Goal: Task Accomplishment & Management: Manage account settings

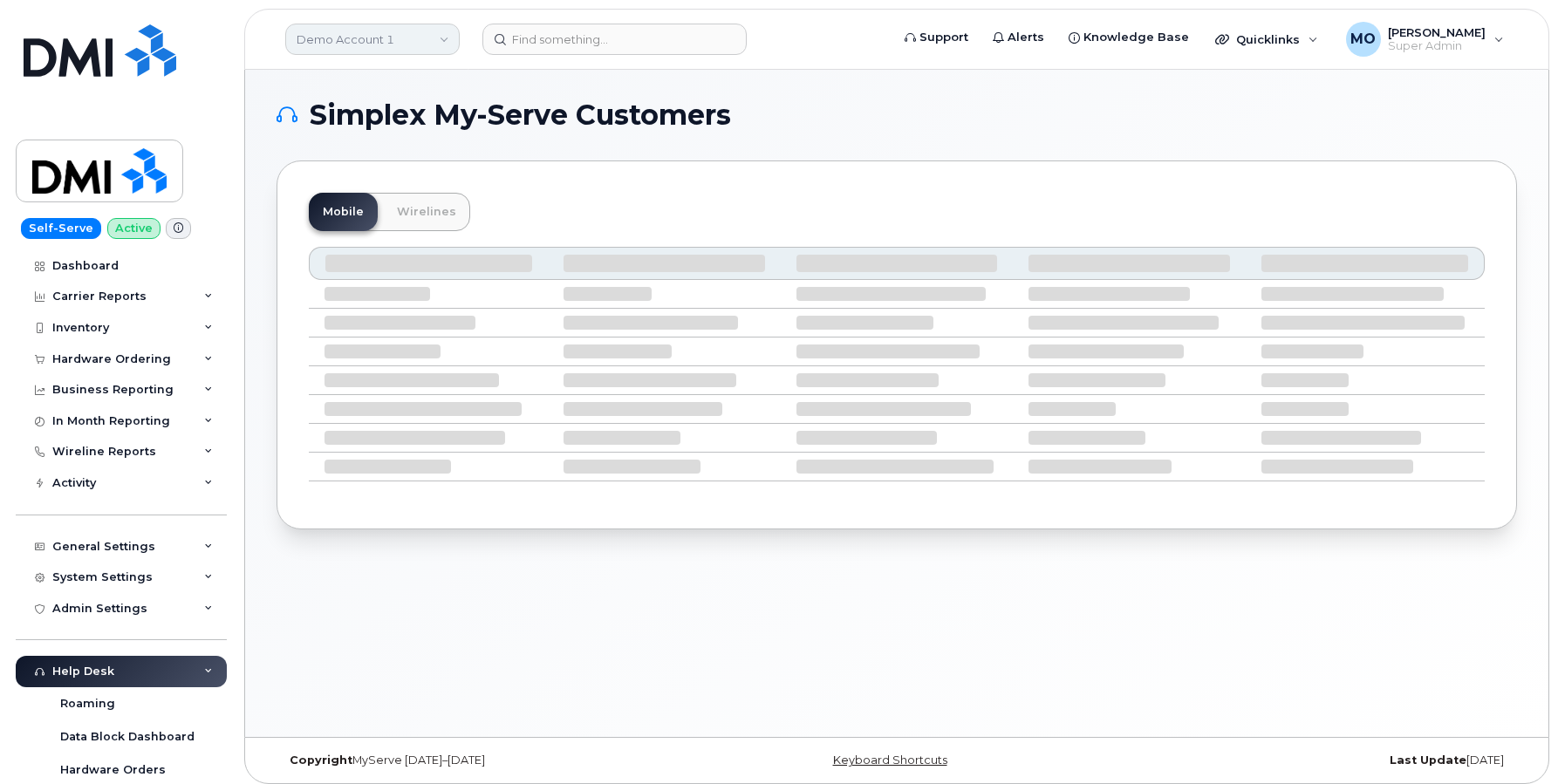
click at [398, 36] on link "Demo Account 1" at bounding box center [372, 40] width 175 height 32
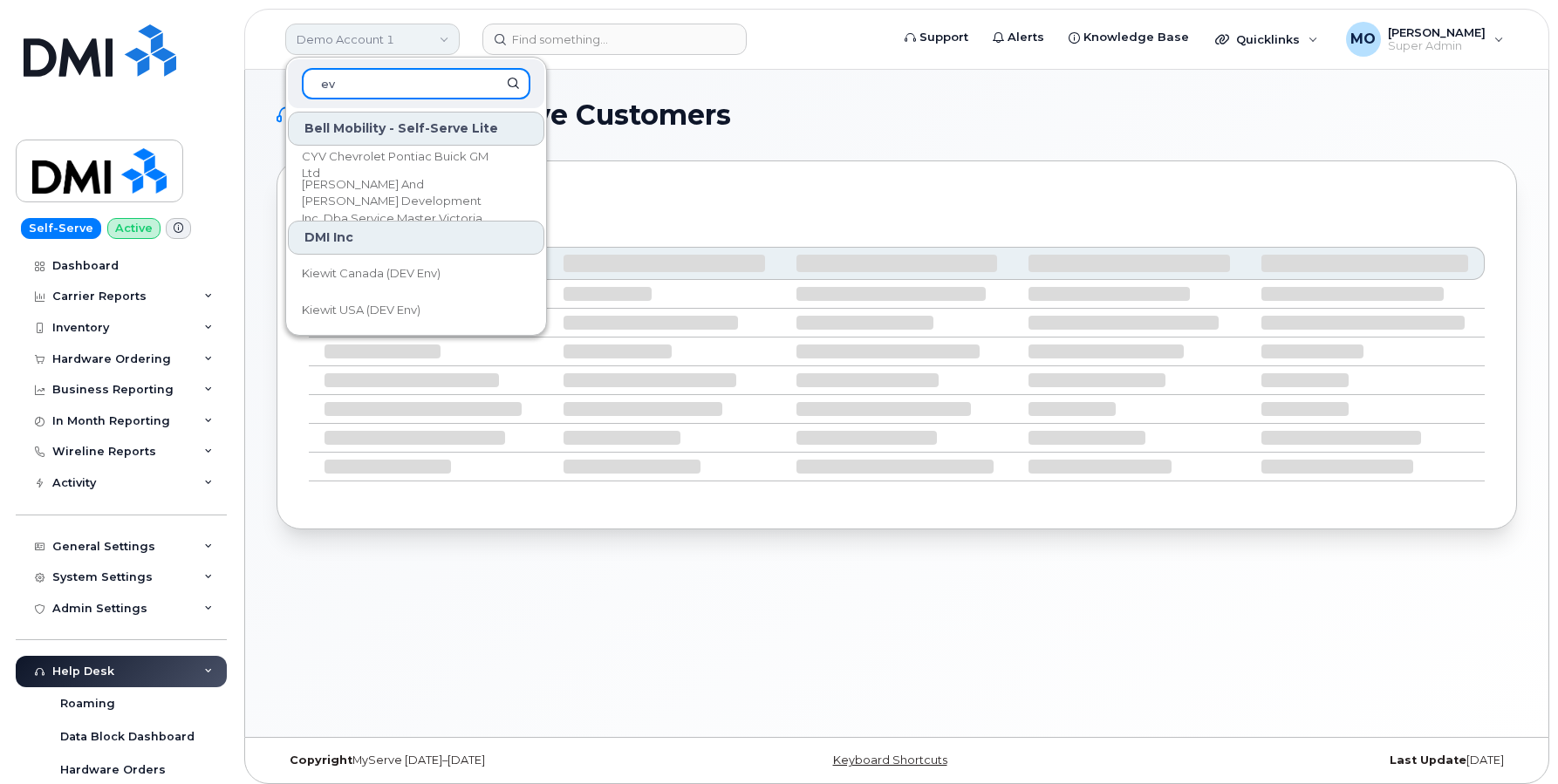
type input "evr"
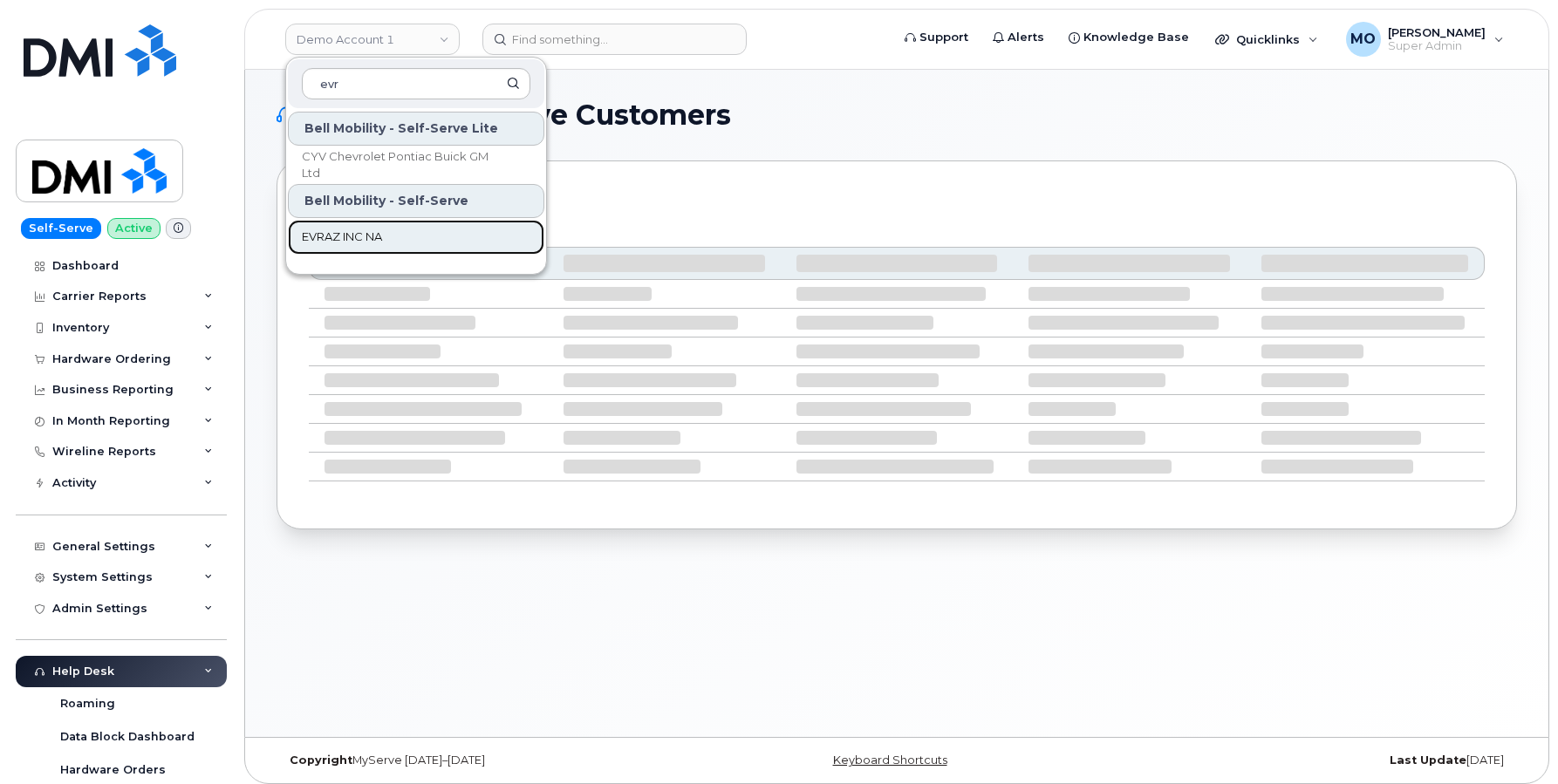
click at [354, 238] on span "EVRAZ INC NA" at bounding box center [342, 237] width 80 height 18
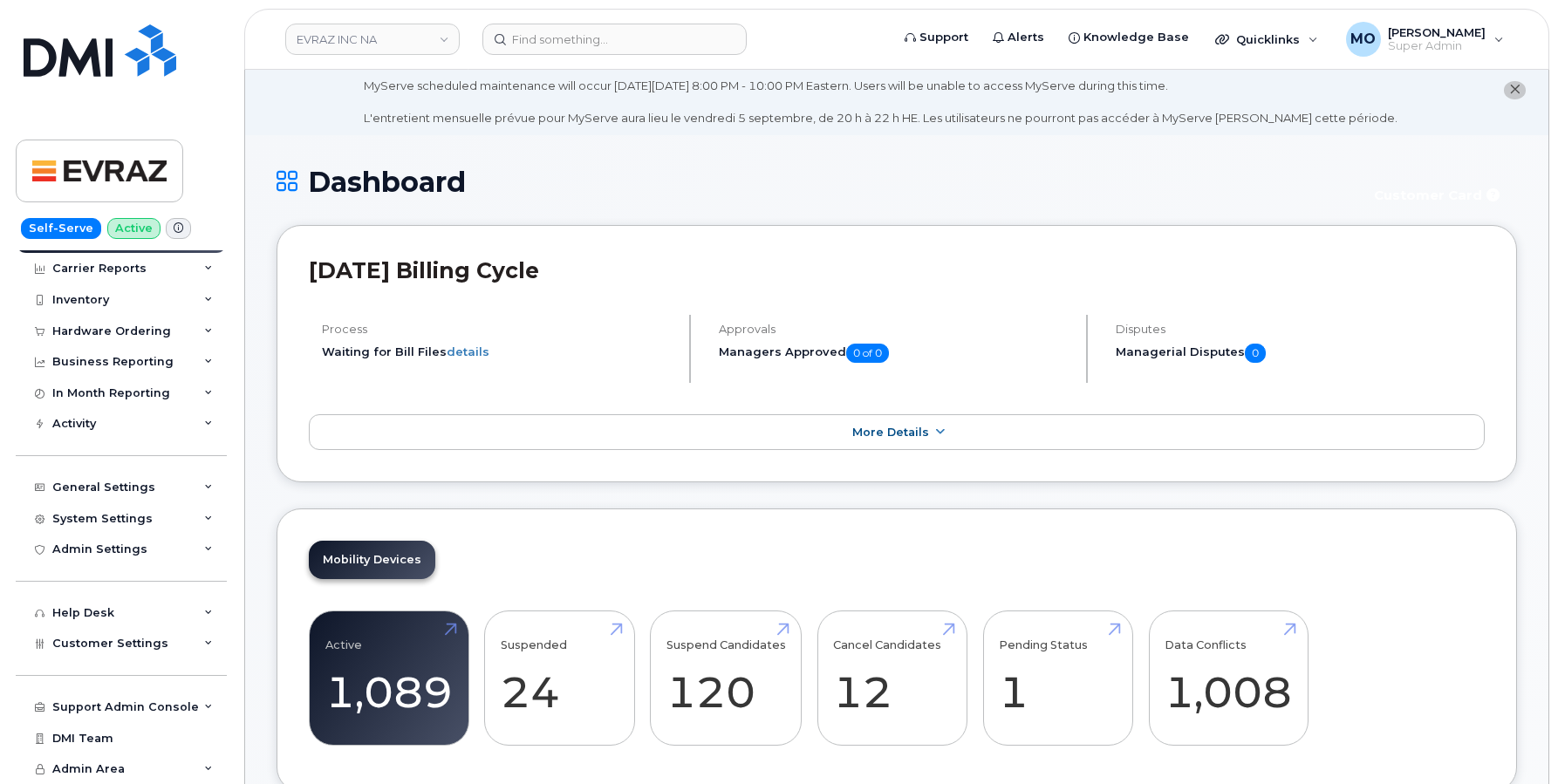
scroll to position [55, 0]
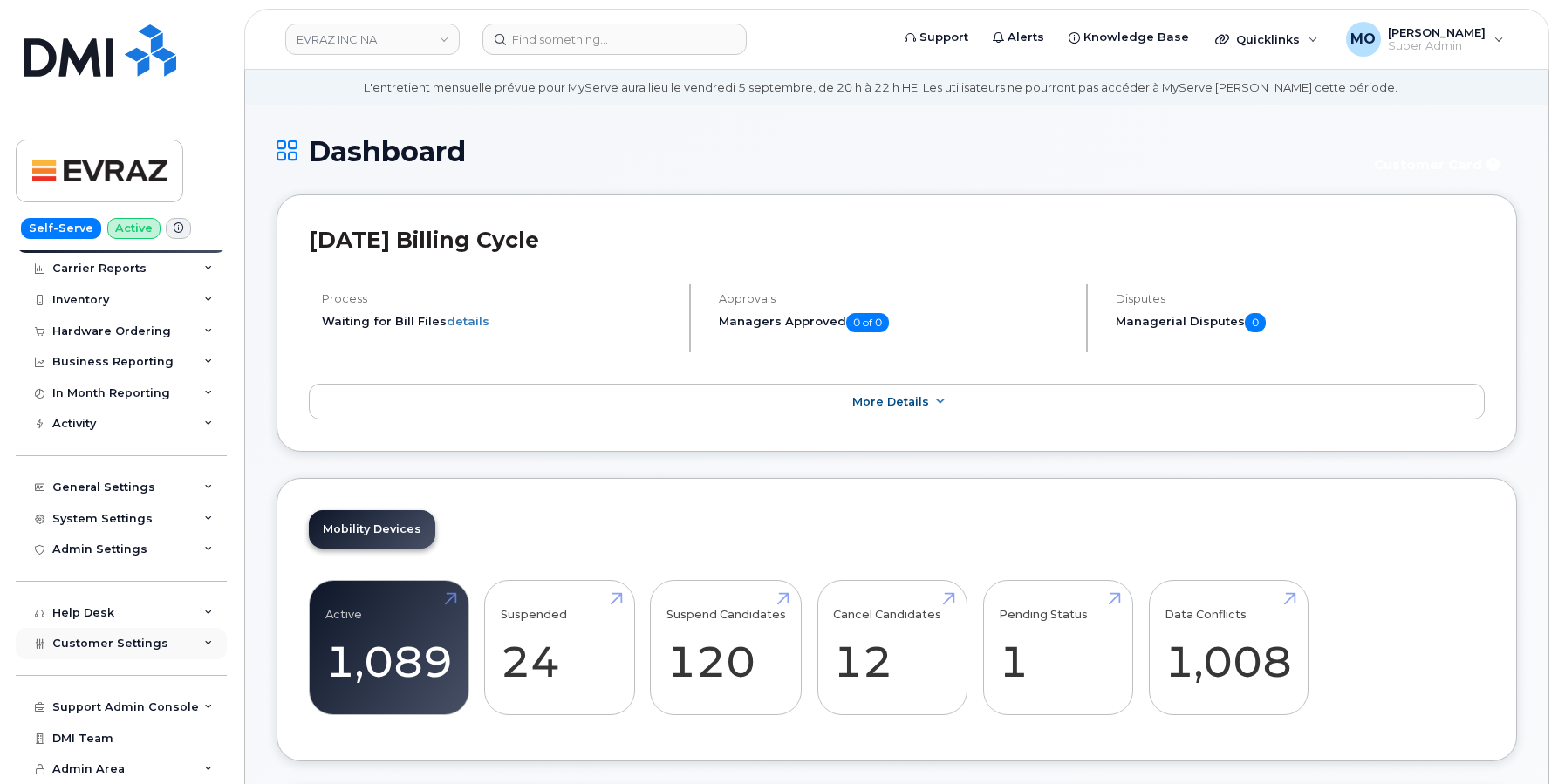
click at [135, 647] on span "Customer Settings" at bounding box center [110, 642] width 116 height 13
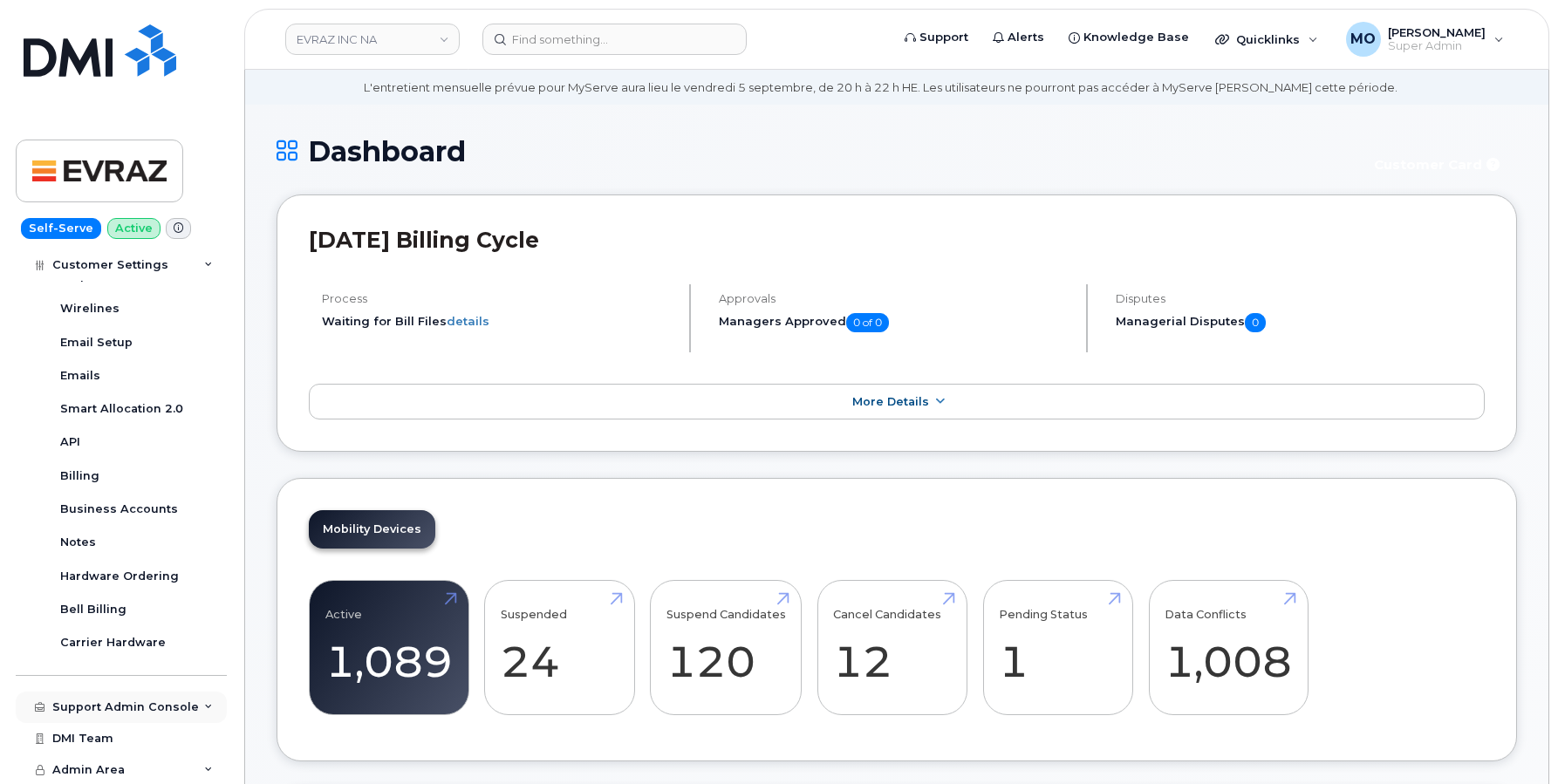
scroll to position [210, 0]
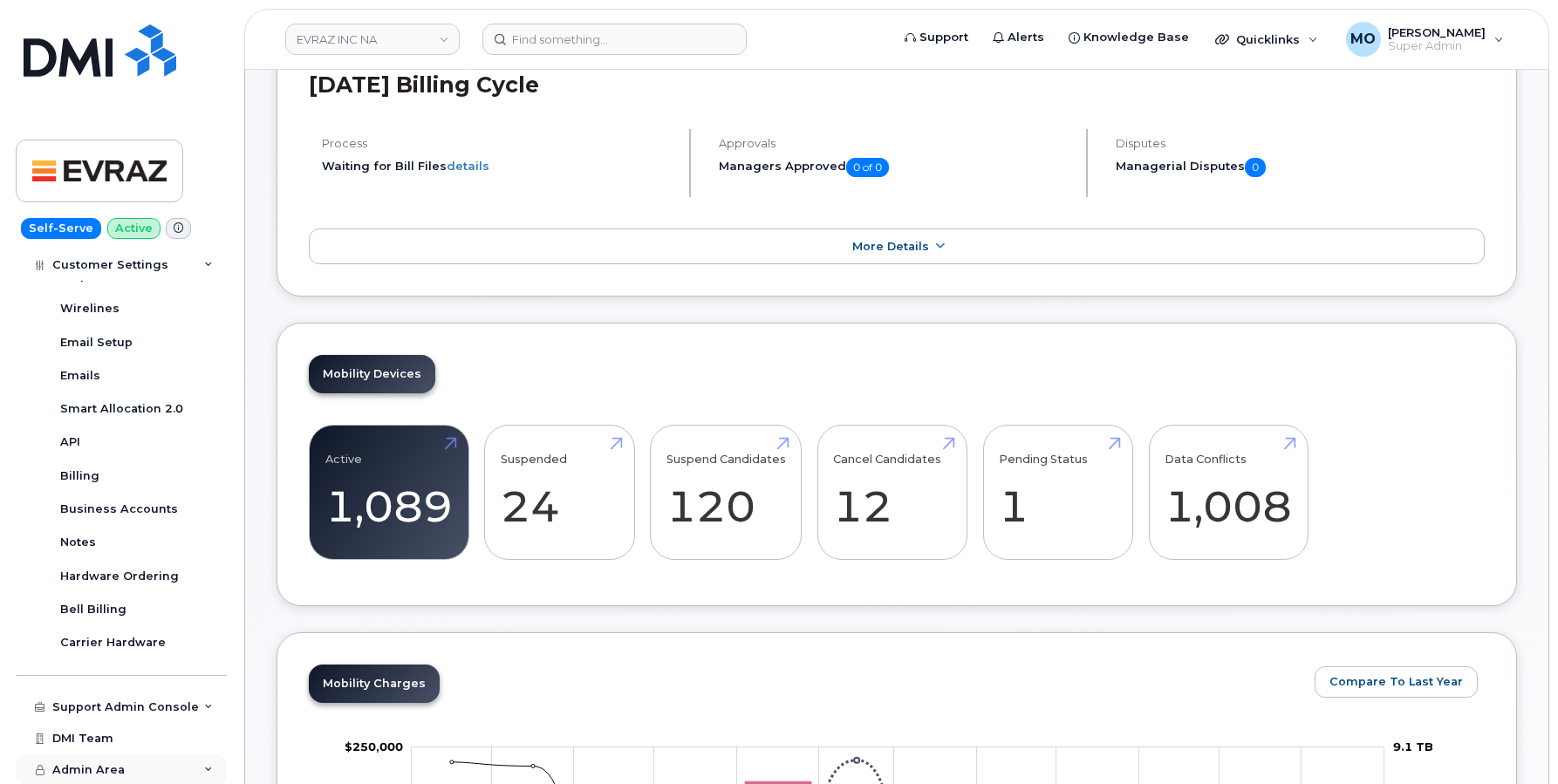
click at [162, 758] on div "Admin Area" at bounding box center [121, 770] width 212 height 32
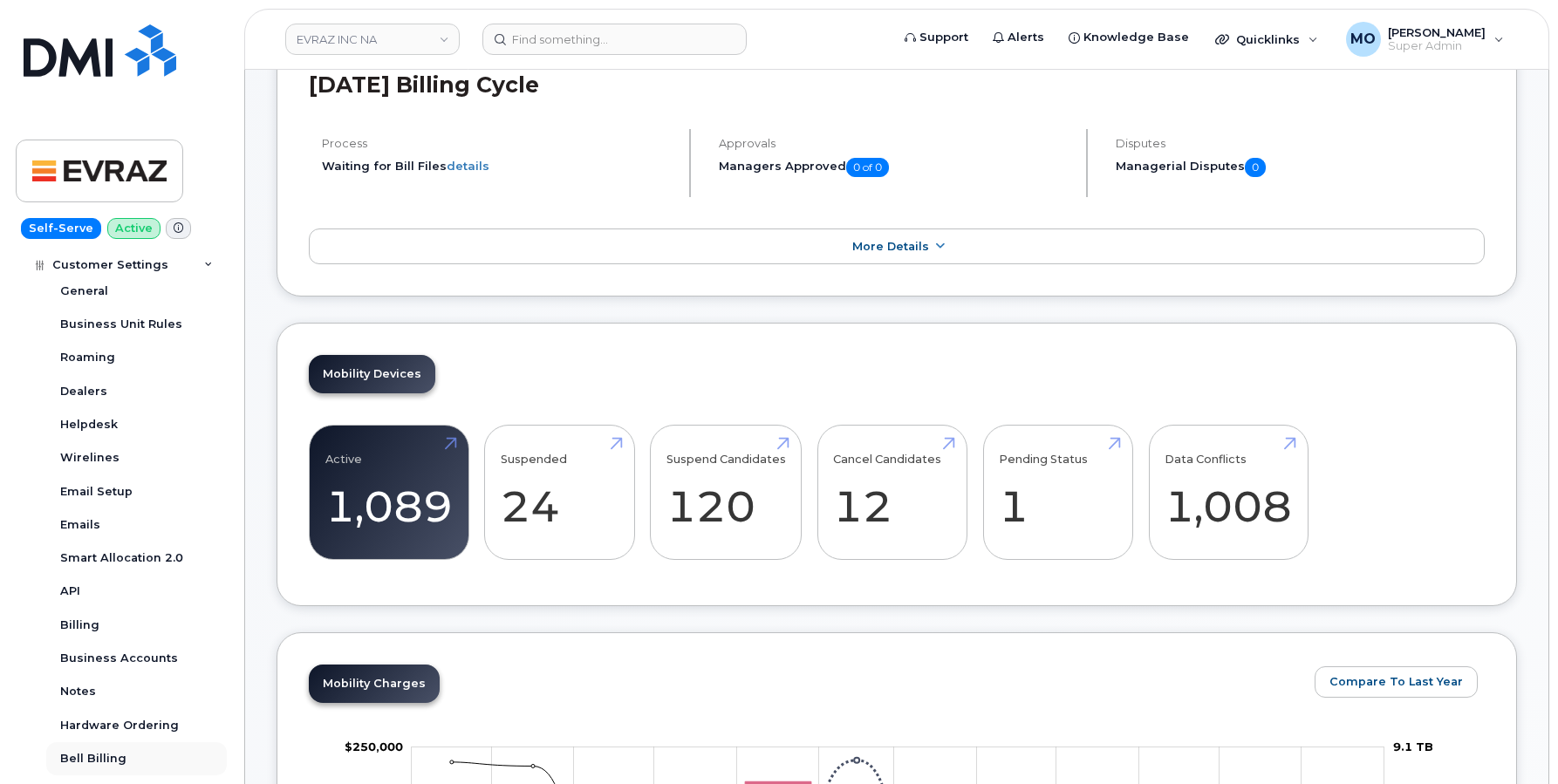
scroll to position [470, 0]
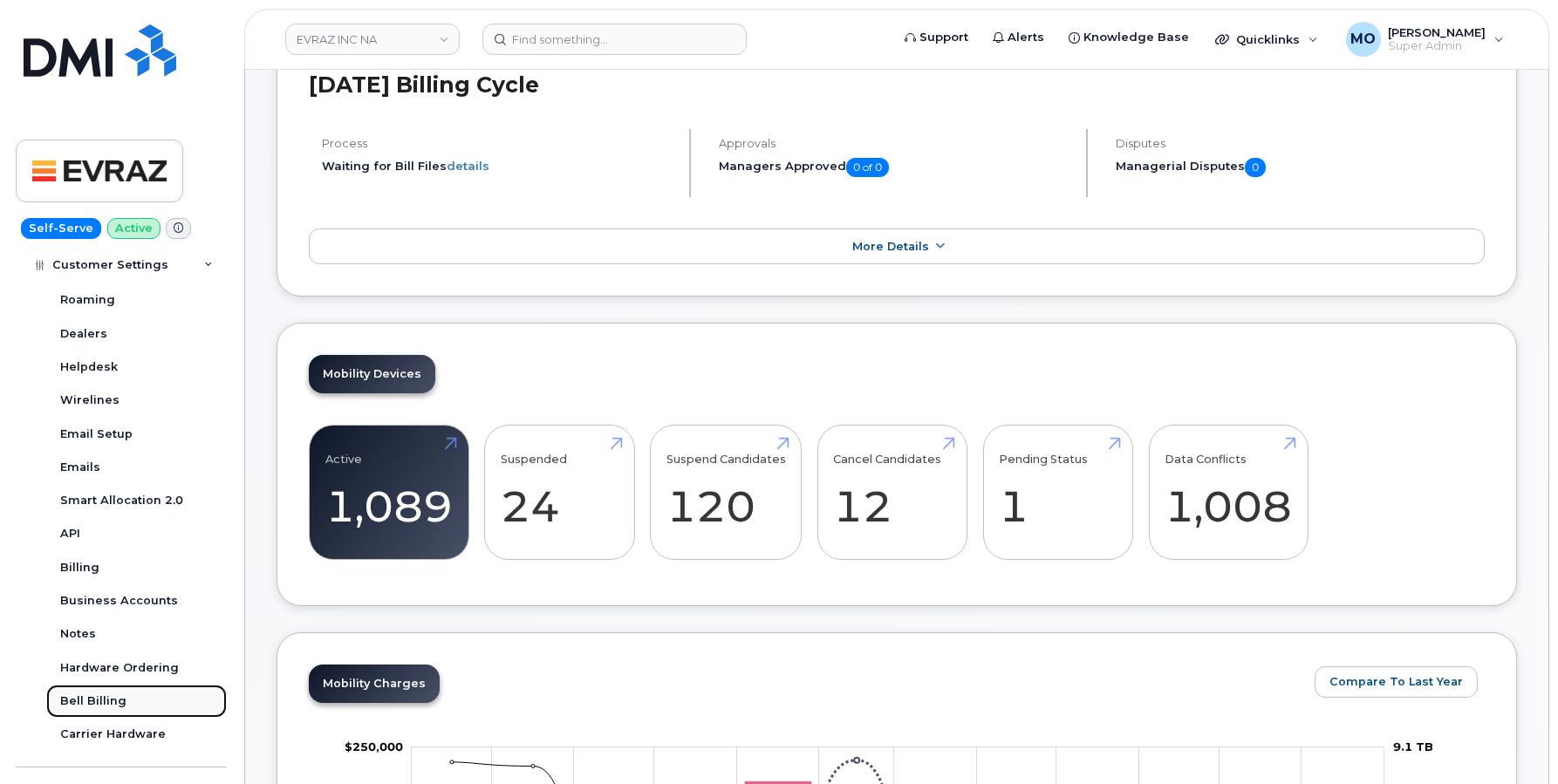
click at [118, 707] on div "Bell Billing" at bounding box center [93, 701] width 67 height 16
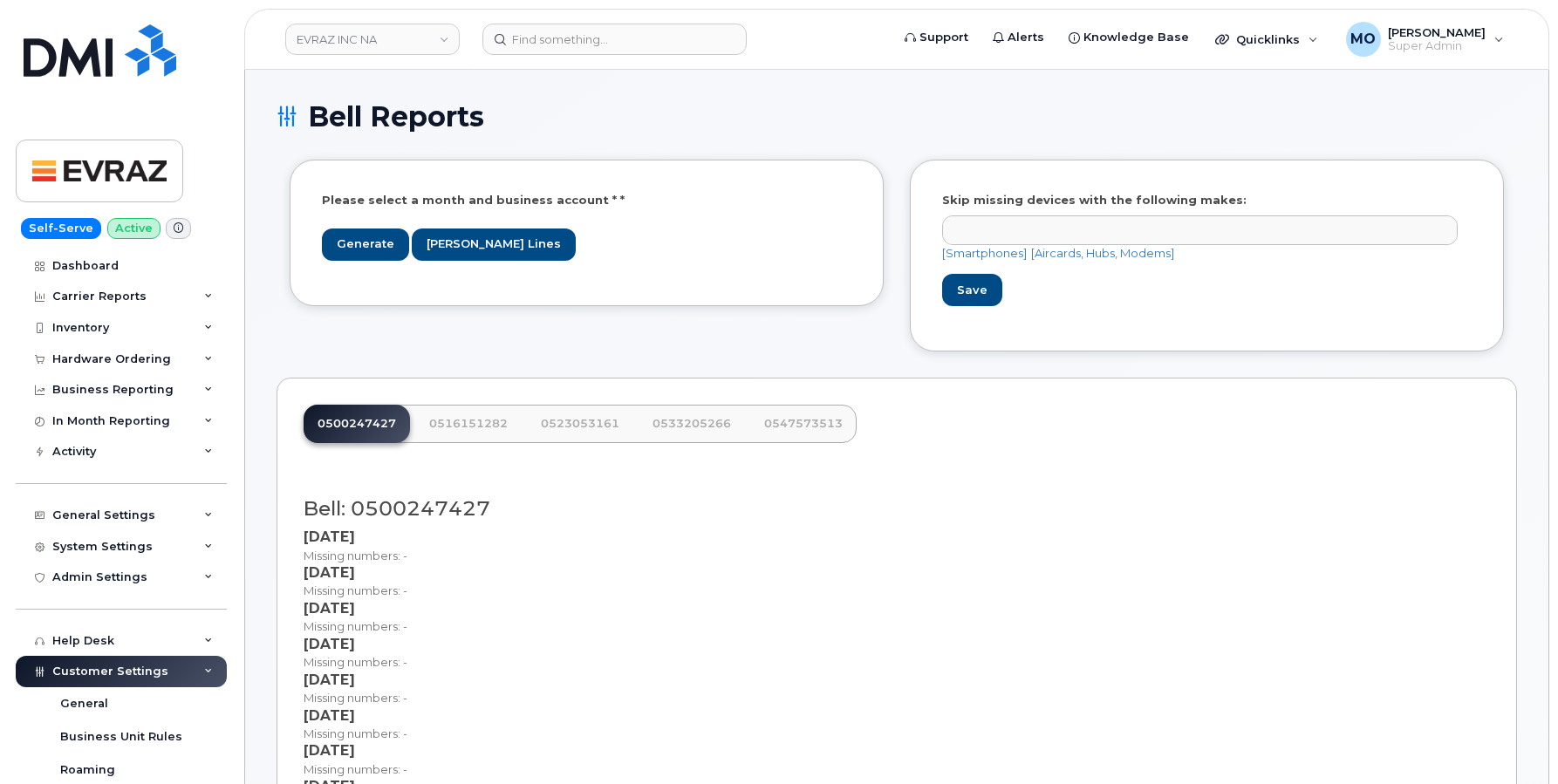
select select
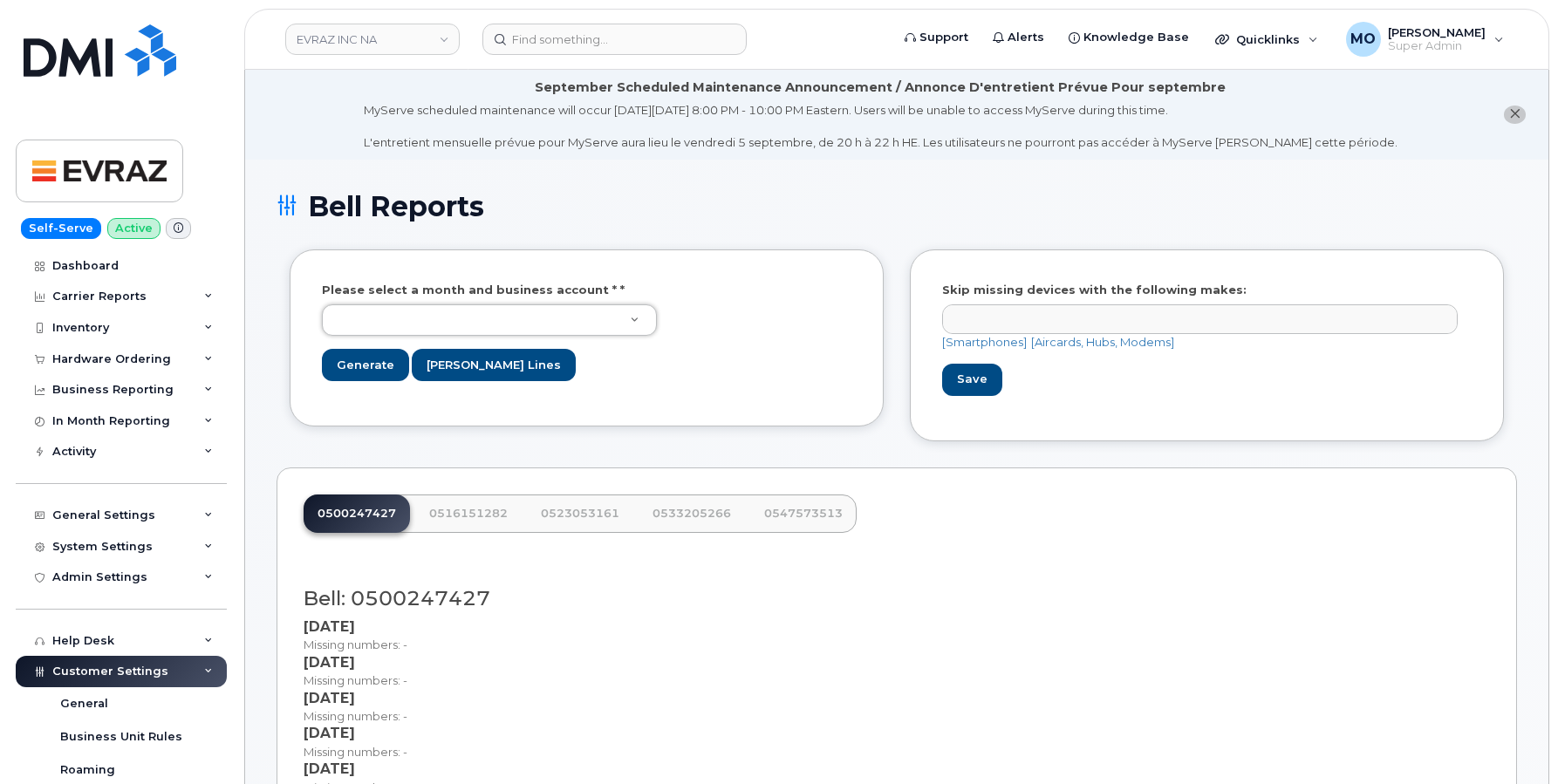
click at [630, 229] on div "Bell Reports" at bounding box center [896, 219] width 1240 height 59
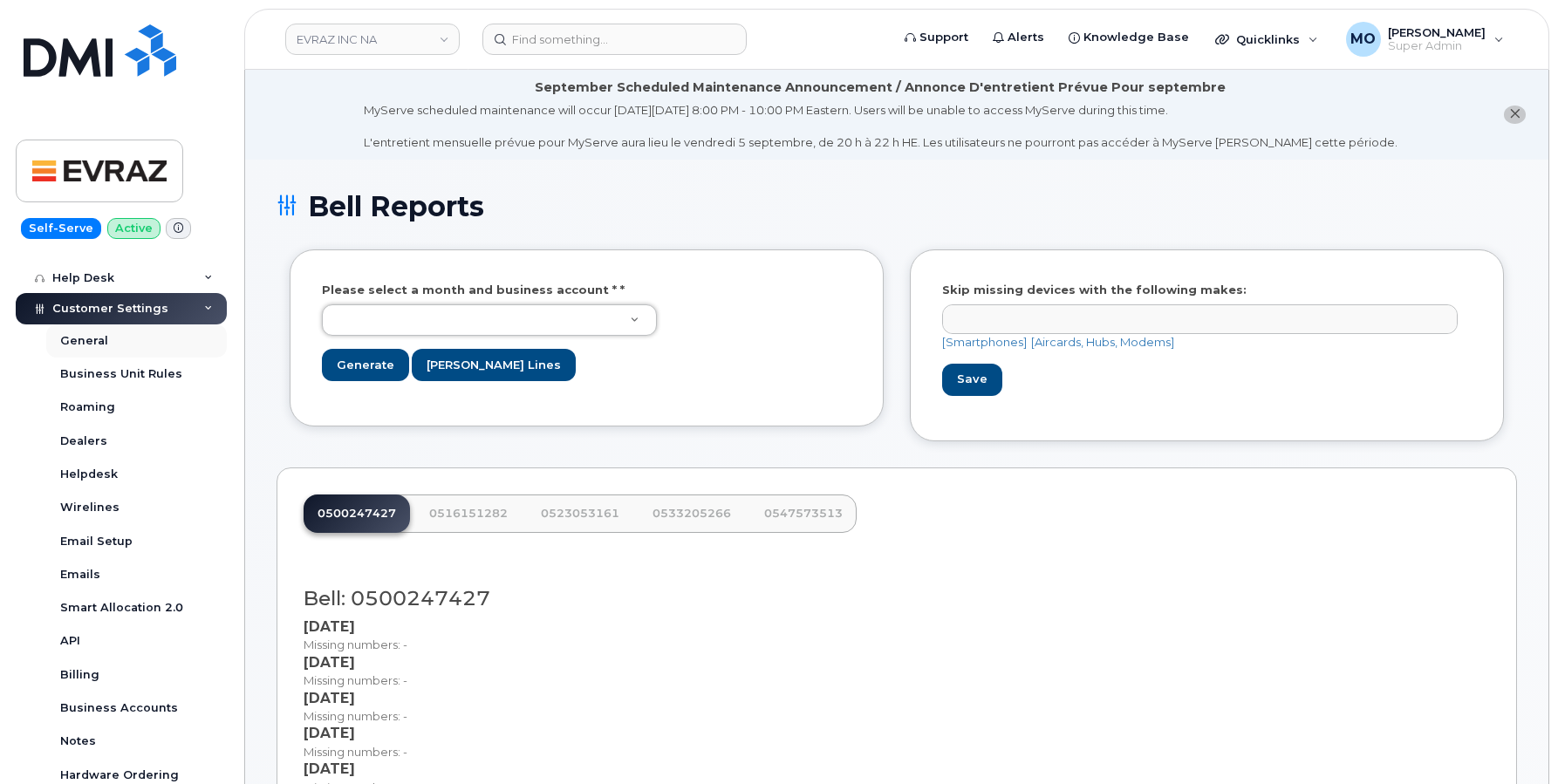
scroll to position [406, 0]
